Goal: Check status: Check status

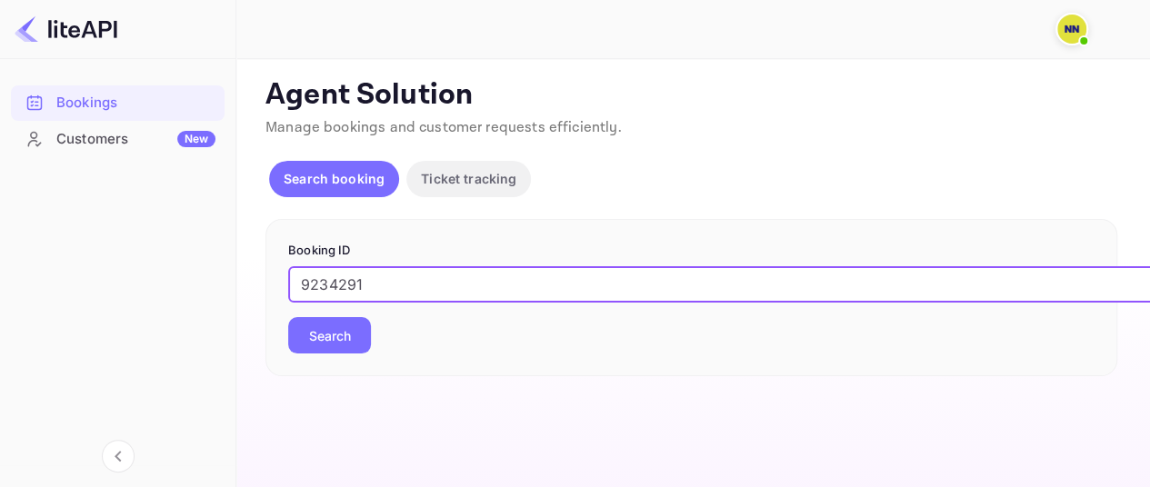
type input "9234291"
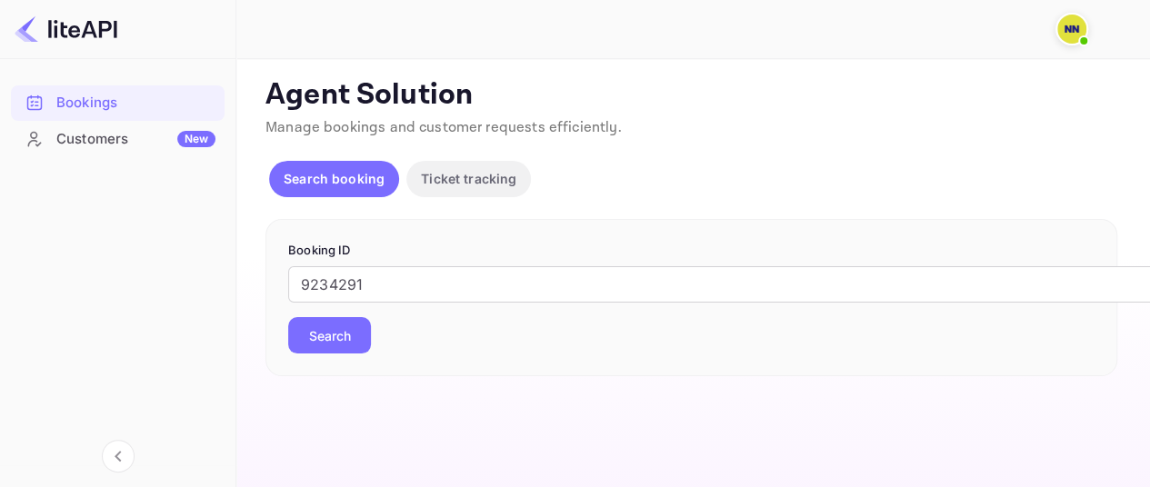
click at [315, 341] on button "Search" at bounding box center [329, 335] width 83 height 36
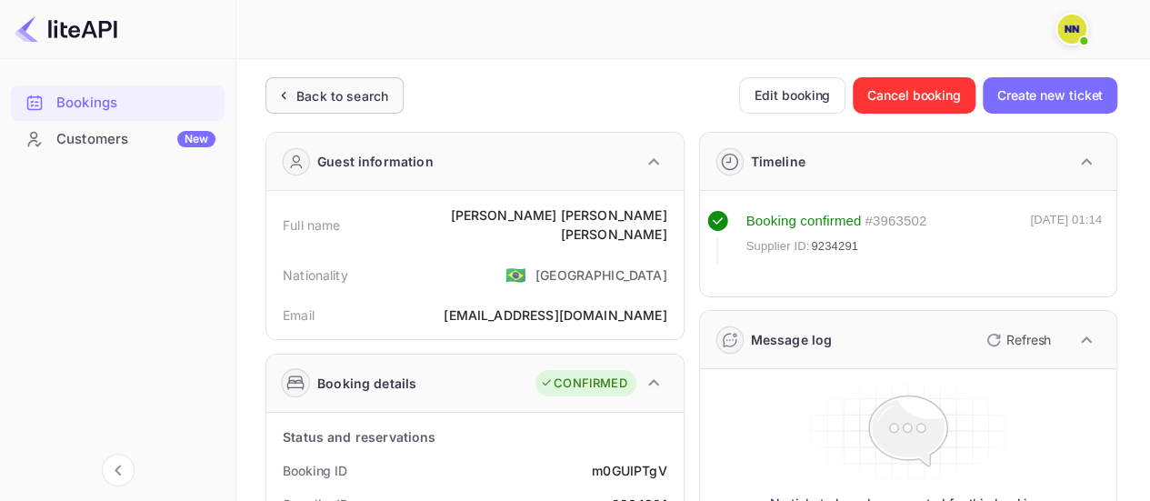
click at [346, 95] on div "Back to search" at bounding box center [342, 95] width 92 height 19
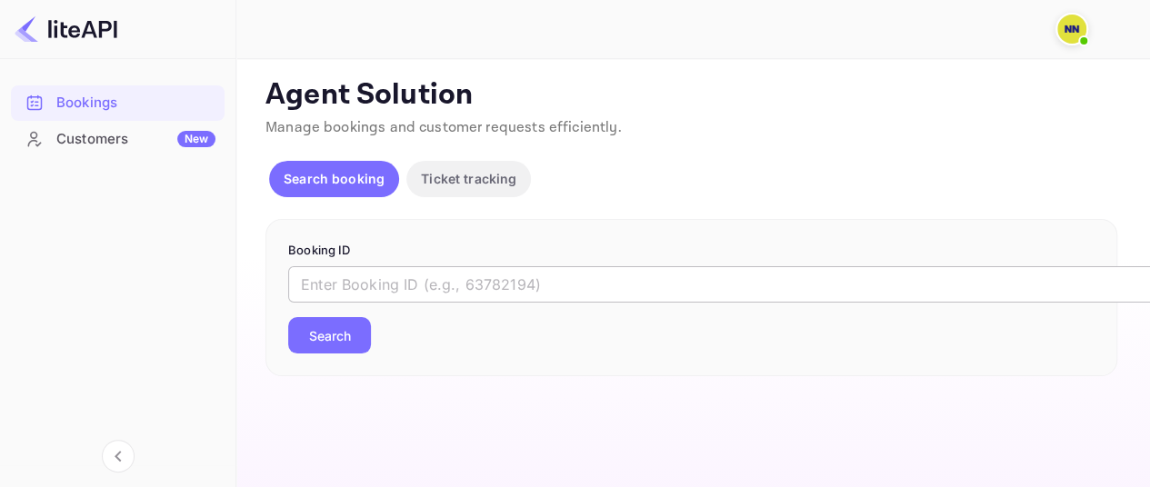
click at [461, 271] on input "text" at bounding box center [742, 284] width 909 height 36
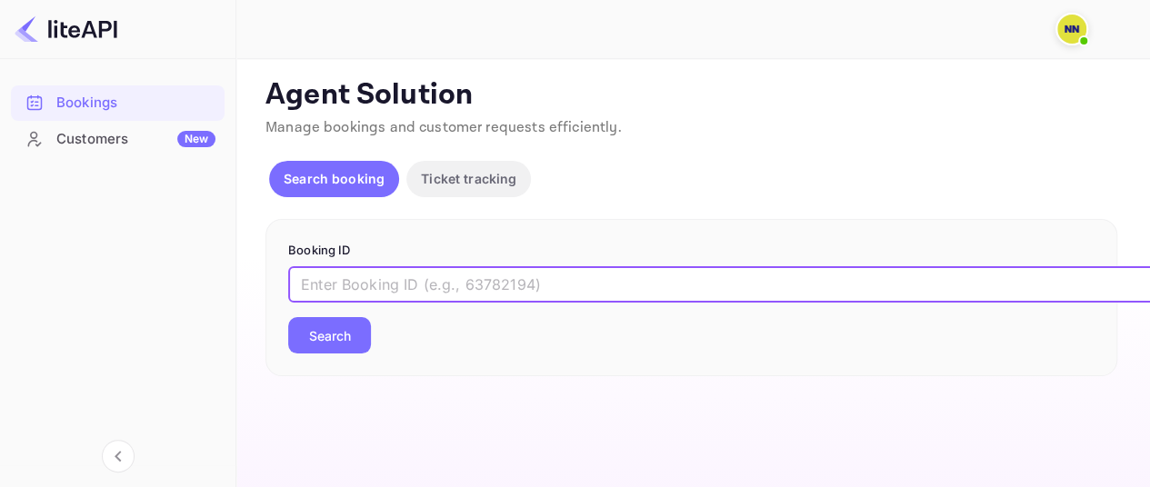
paste input "8953877"
type input "8953877"
click at [333, 329] on button "Search" at bounding box center [329, 335] width 83 height 36
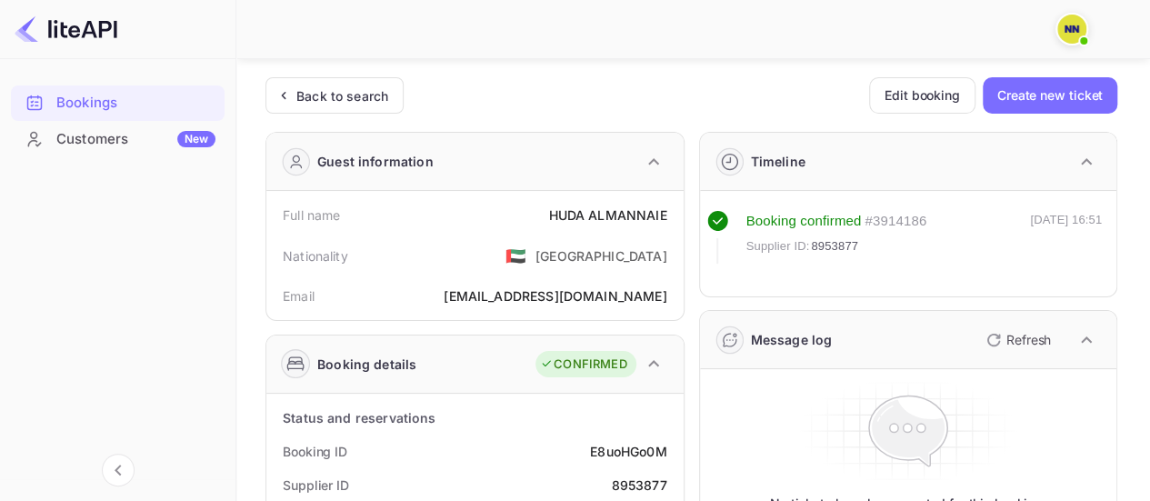
scroll to position [182, 0]
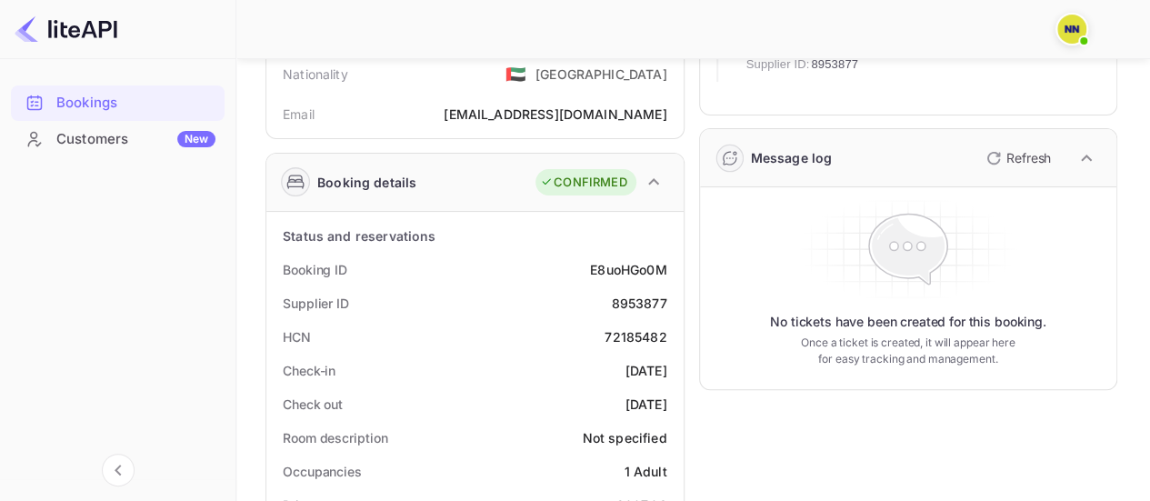
click at [648, 332] on div "72185482" at bounding box center [636, 336] width 62 height 19
copy div "72185482"
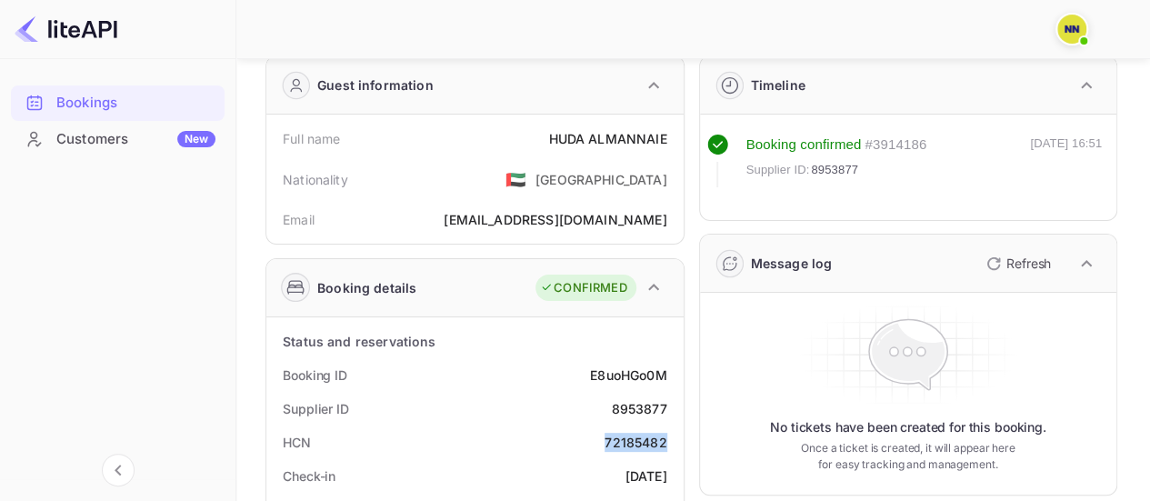
scroll to position [0, 0]
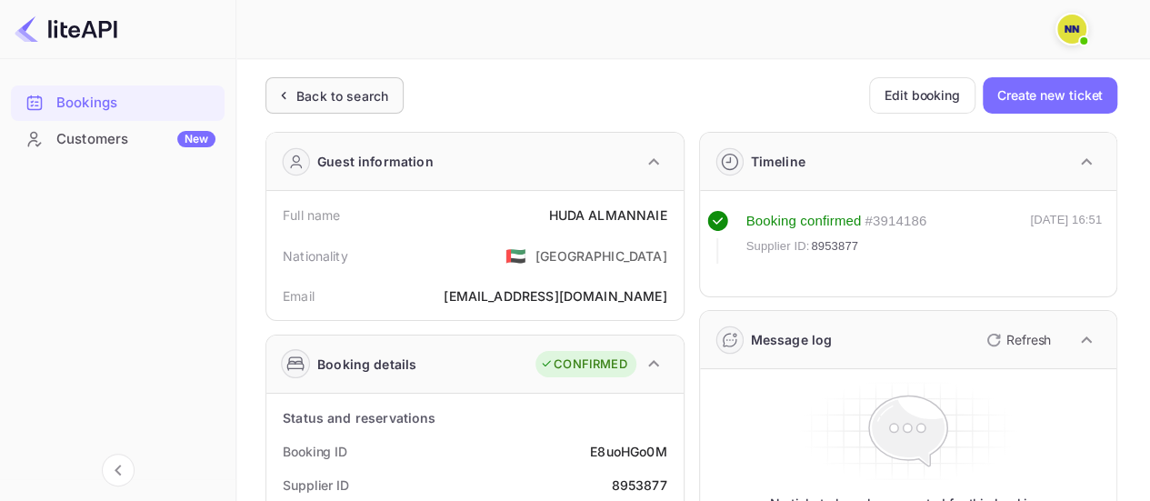
click at [311, 90] on div "Back to search" at bounding box center [342, 95] width 92 height 19
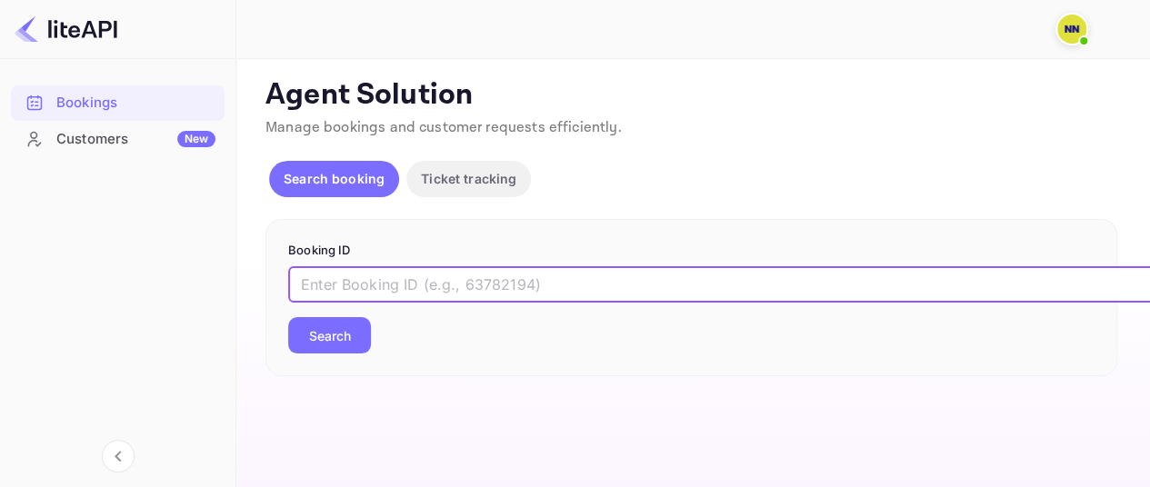
click at [502, 292] on input "text" at bounding box center [742, 284] width 909 height 36
paste input "8767047"
type input "8767047"
click at [329, 325] on button "Search" at bounding box center [329, 335] width 83 height 36
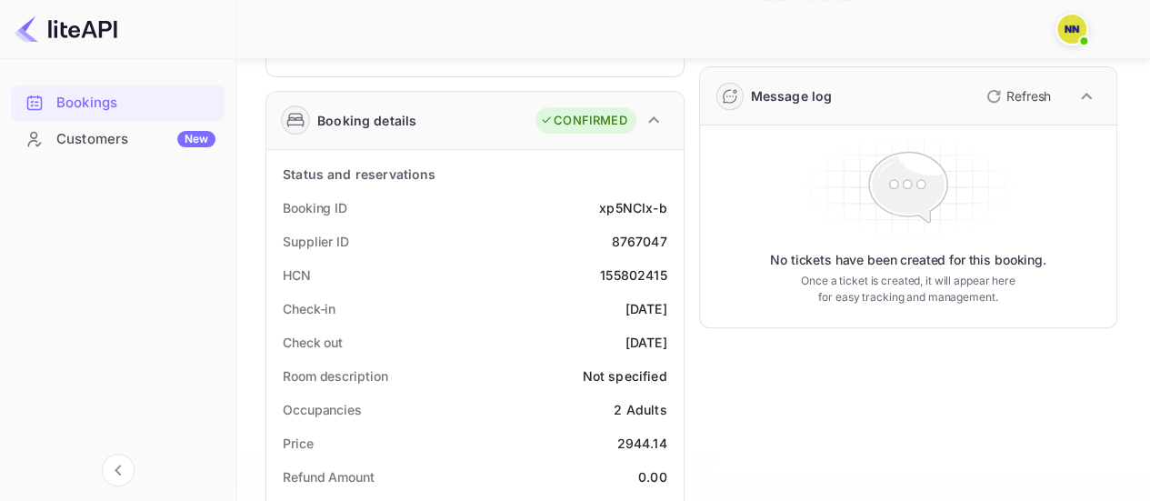
scroll to position [273, 0]
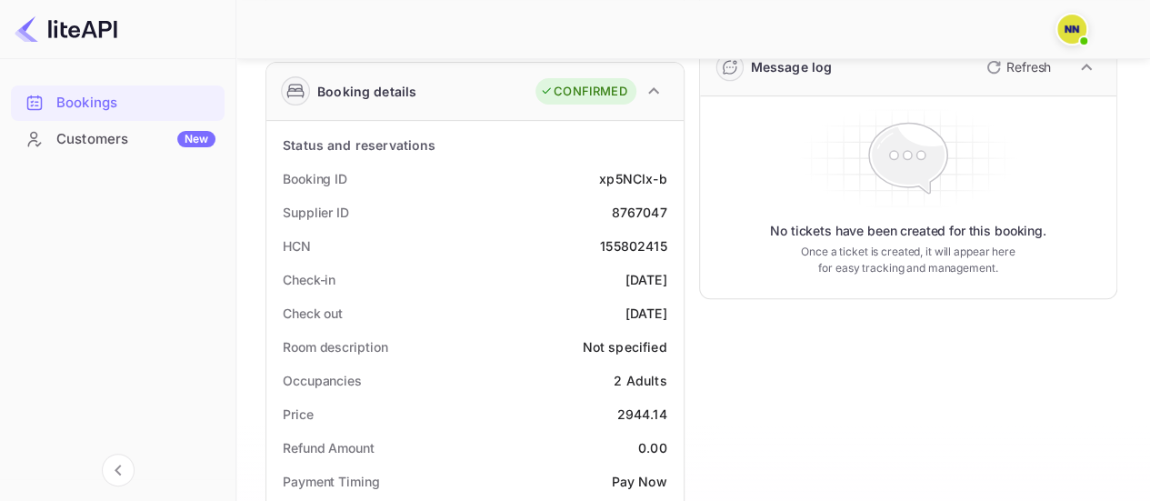
click at [622, 239] on div "155802415" at bounding box center [633, 245] width 66 height 19
copy div "155802415"
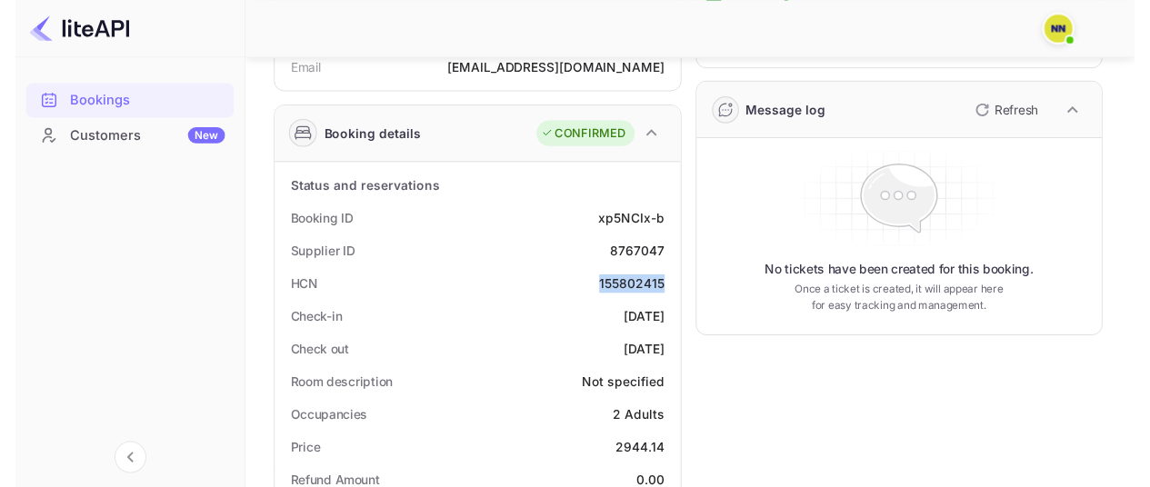
scroll to position [0, 0]
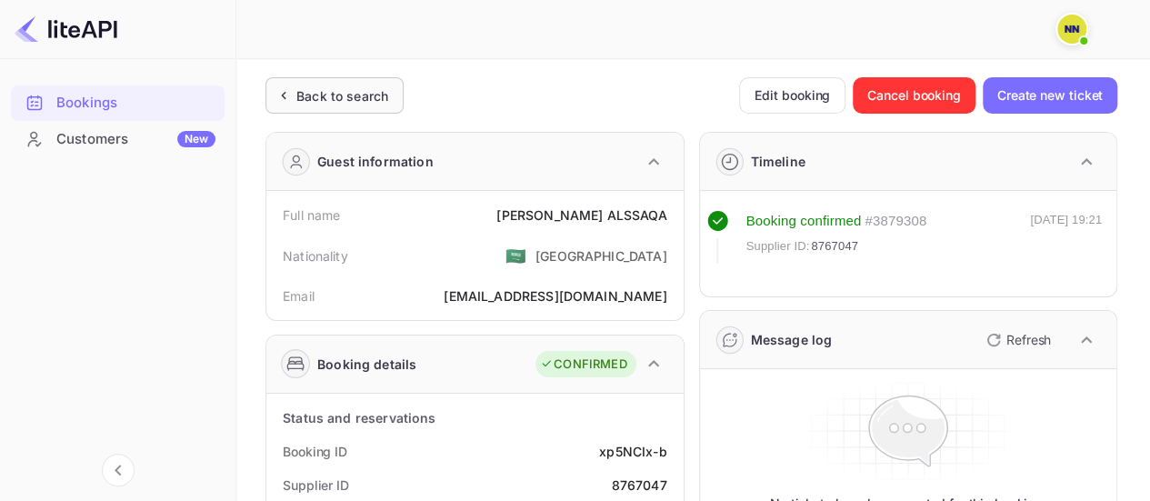
click at [343, 97] on div "Back to search" at bounding box center [342, 95] width 92 height 19
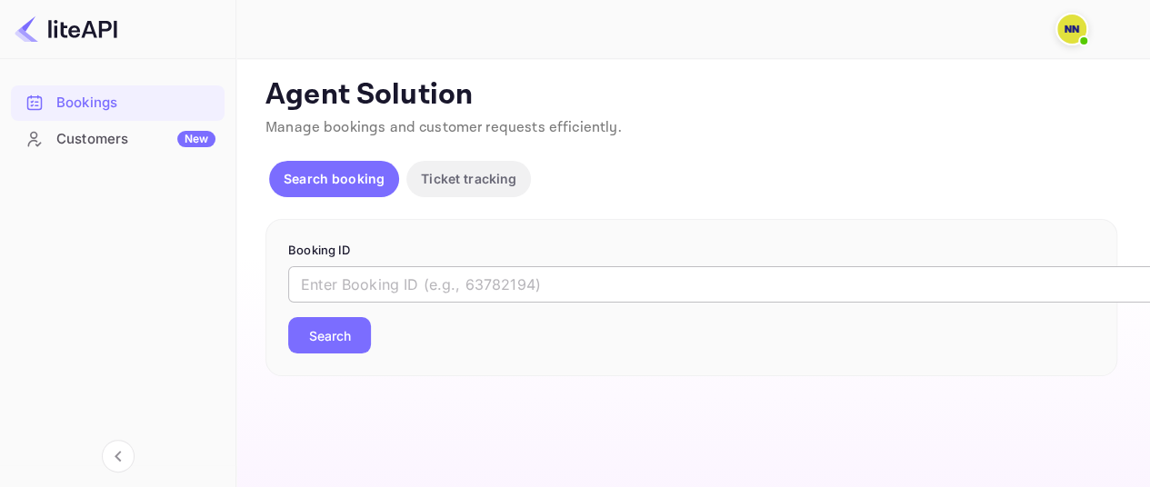
click at [363, 286] on input "text" at bounding box center [742, 284] width 909 height 36
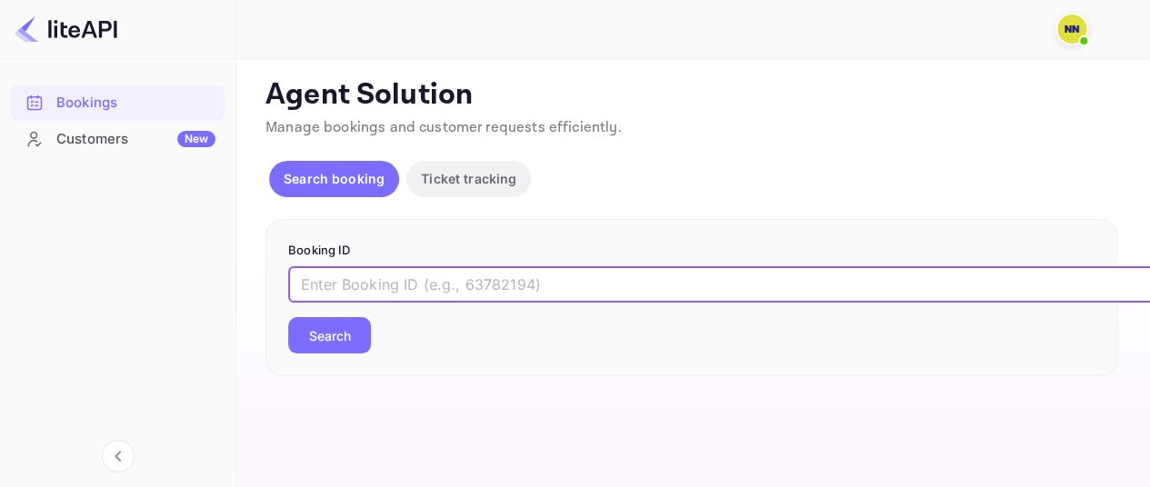
paste input "5450293"
type input "5450293"
click at [347, 329] on button "Search" at bounding box center [329, 335] width 83 height 36
